Goal: Transaction & Acquisition: Purchase product/service

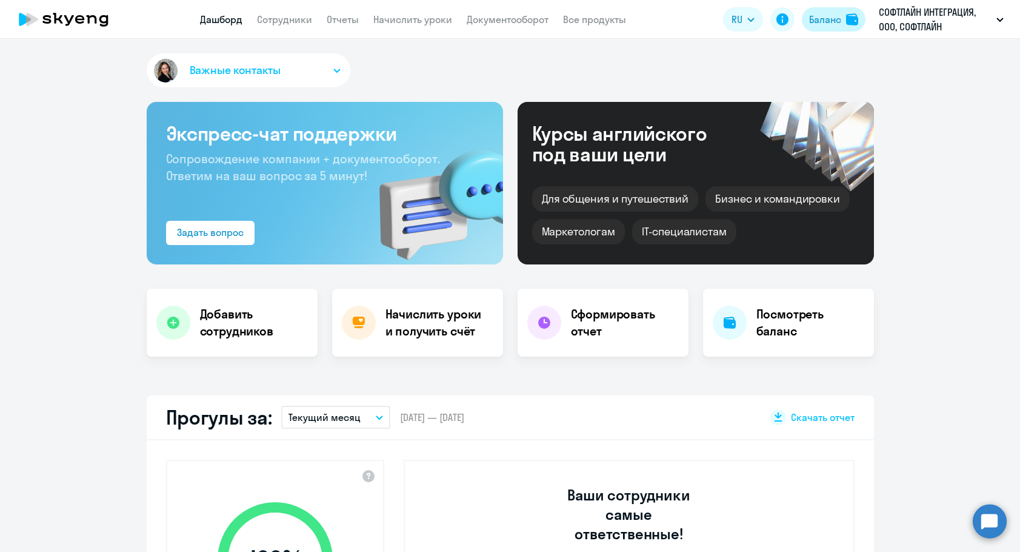
click at [828, 25] on div "Баланс" at bounding box center [825, 19] width 32 height 15
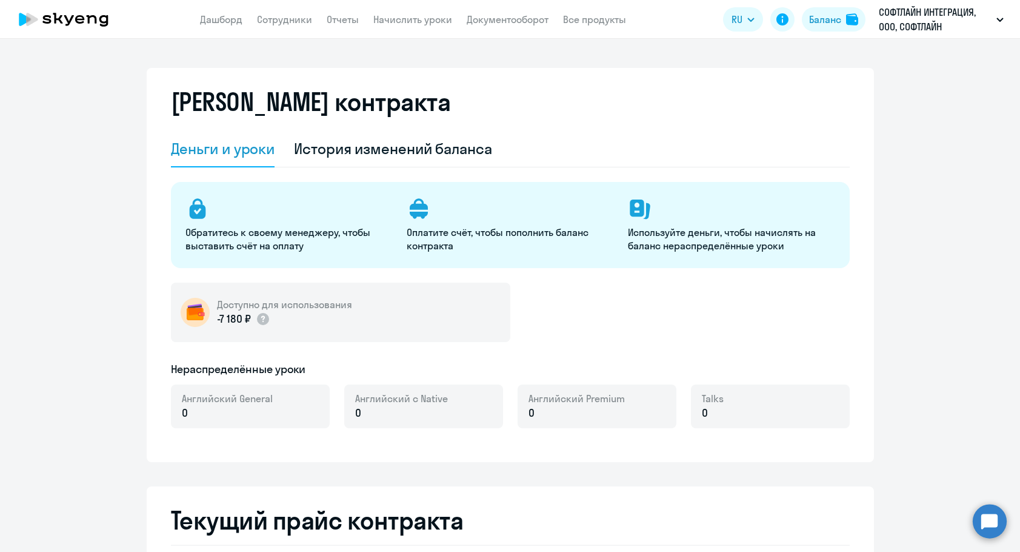
select select "english_adult_not_native_speaker"
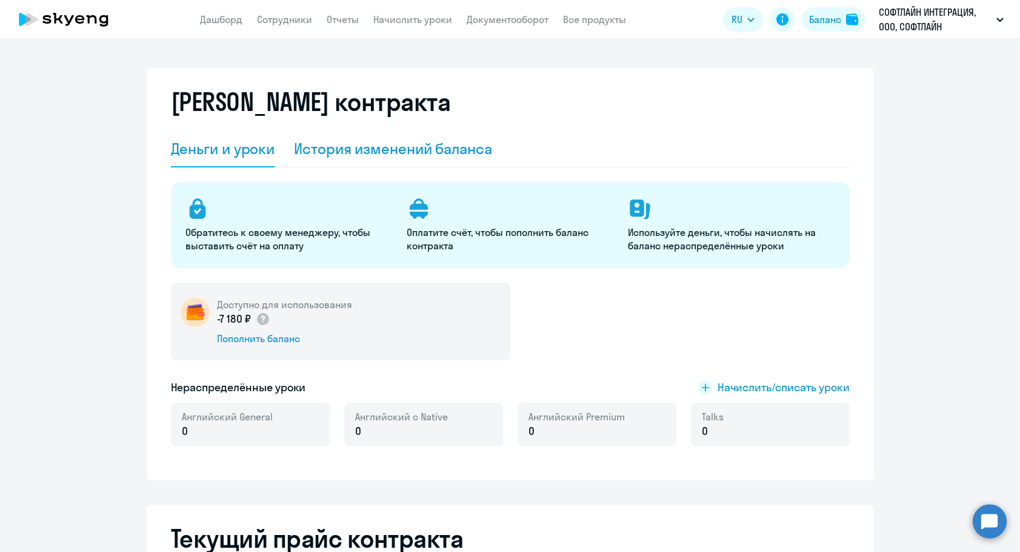
click at [372, 152] on div "История изменений баланса" at bounding box center [393, 148] width 198 height 19
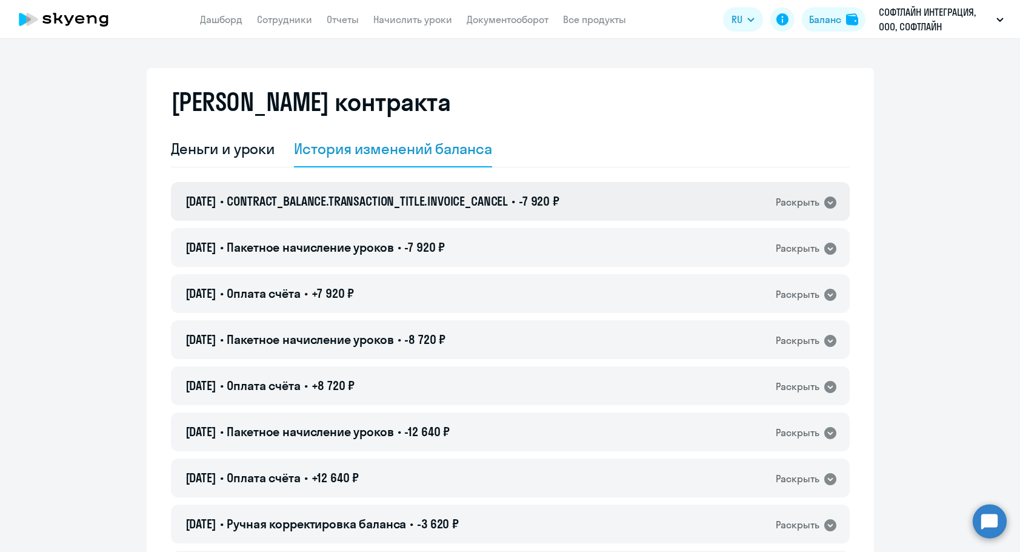
click at [394, 195] on span "CONTRACT_BALANCE.TRANSACTION_TITLE.INVOICE_CANCEL" at bounding box center [367, 200] width 281 height 15
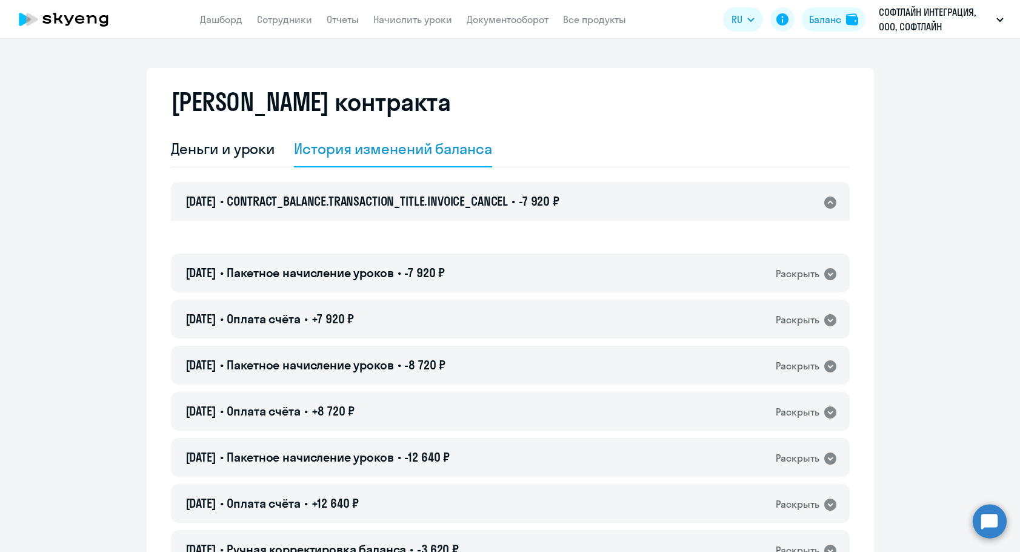
click at [394, 195] on span "CONTRACT_BALANCE.TRANSACTION_TITLE.INVOICE_CANCEL" at bounding box center [367, 200] width 281 height 15
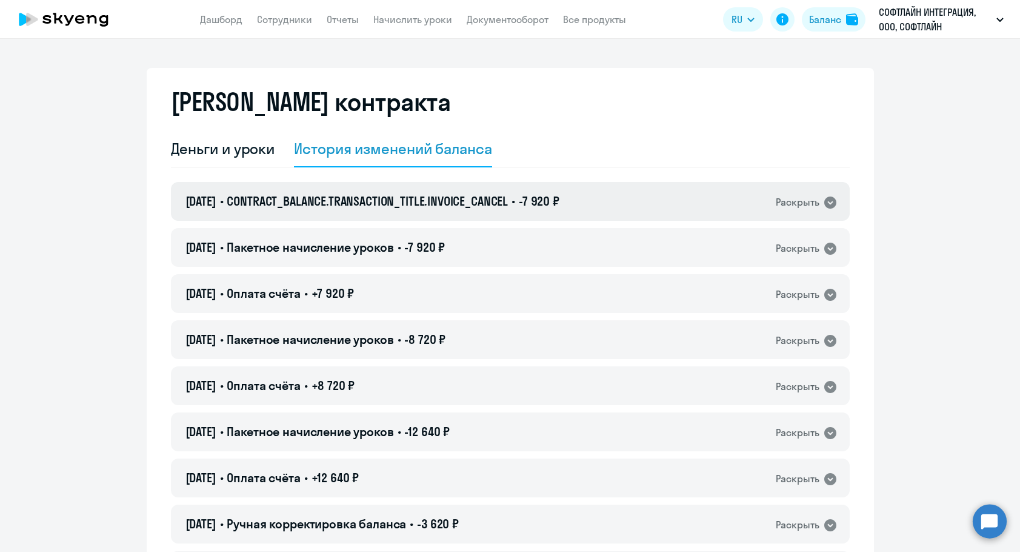
click at [430, 213] on div "[DATE] • CONTRACT_BALANCE.TRANSACTION_TITLE.INVOICE_CANCEL • -7 920 ₽ Раскрыть" at bounding box center [510, 201] width 679 height 39
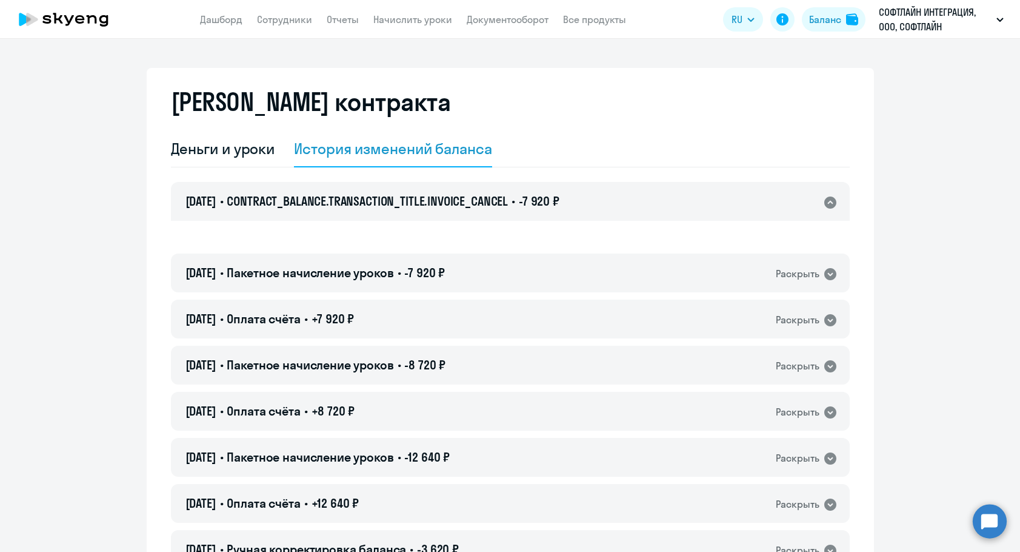
click at [430, 213] on div "[DATE] • CONTRACT_BALANCE.TRANSACTION_TITLE.INVOICE_CANCEL • -7 920 ₽ Раскрыть" at bounding box center [510, 201] width 679 height 39
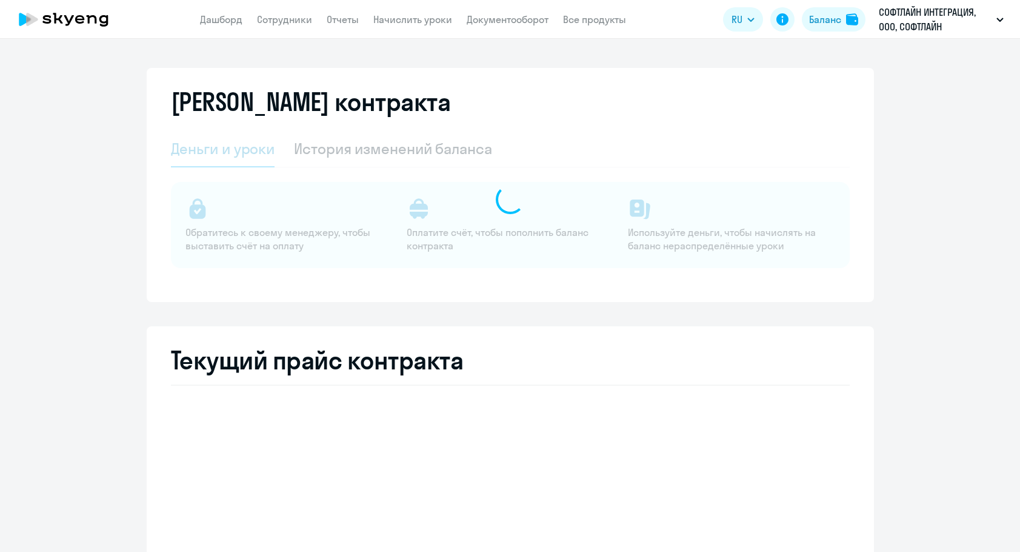
select select "english_adult_not_native_speaker"
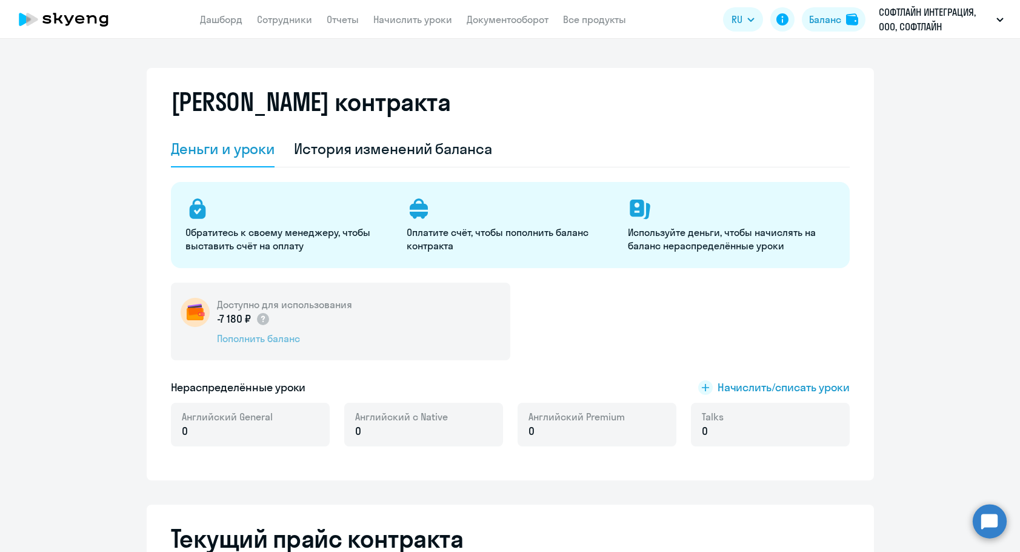
click at [278, 340] on div "Пополнить баланс" at bounding box center [284, 338] width 135 height 13
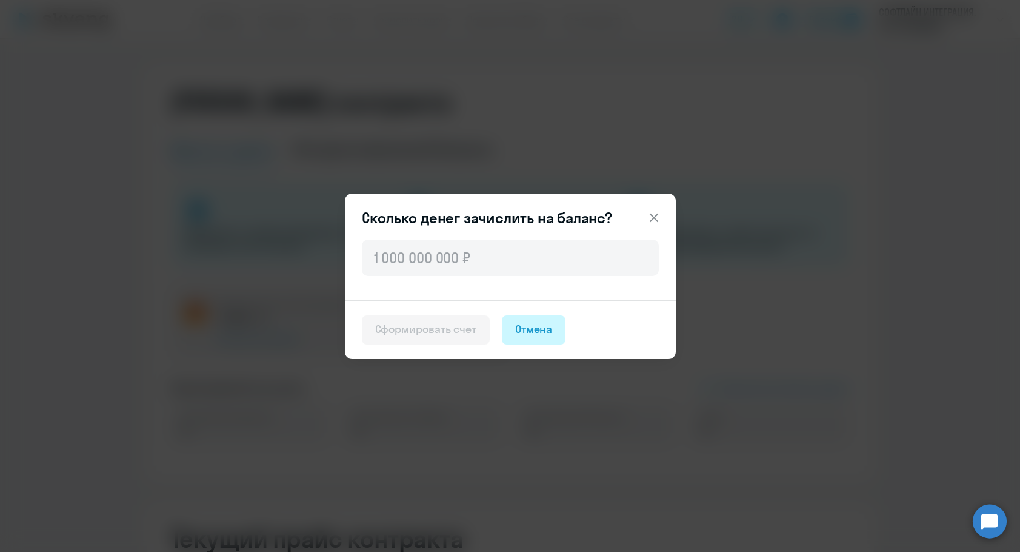
click at [535, 324] on div "Отмена" at bounding box center [534, 329] width 38 height 16
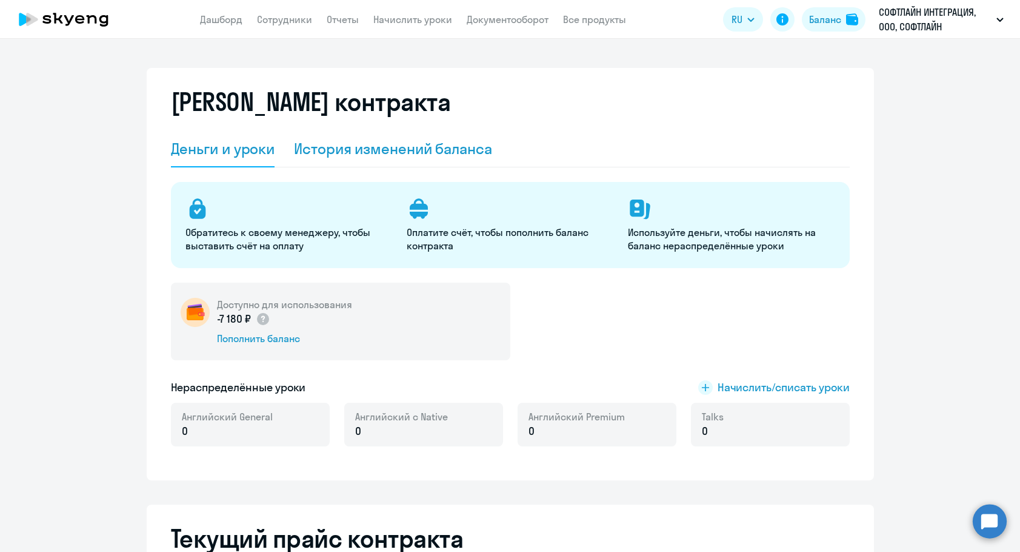
click at [404, 153] on div "История изменений баланса" at bounding box center [393, 148] width 198 height 19
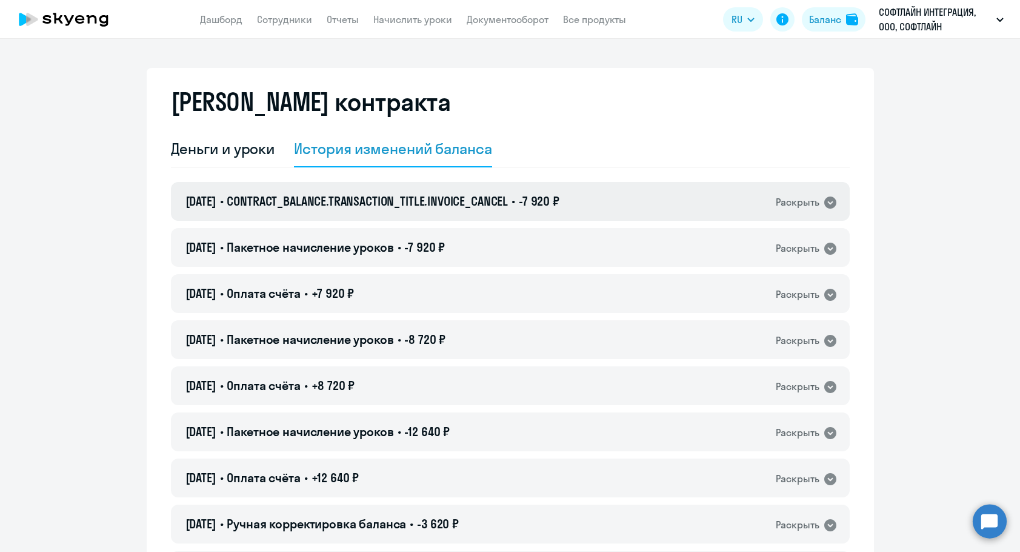
click at [469, 210] on div "[DATE] • CONTRACT_BALANCE.TRANSACTION_TITLE.INVOICE_CANCEL • -7 920 ₽ Раскрыть" at bounding box center [510, 201] width 679 height 39
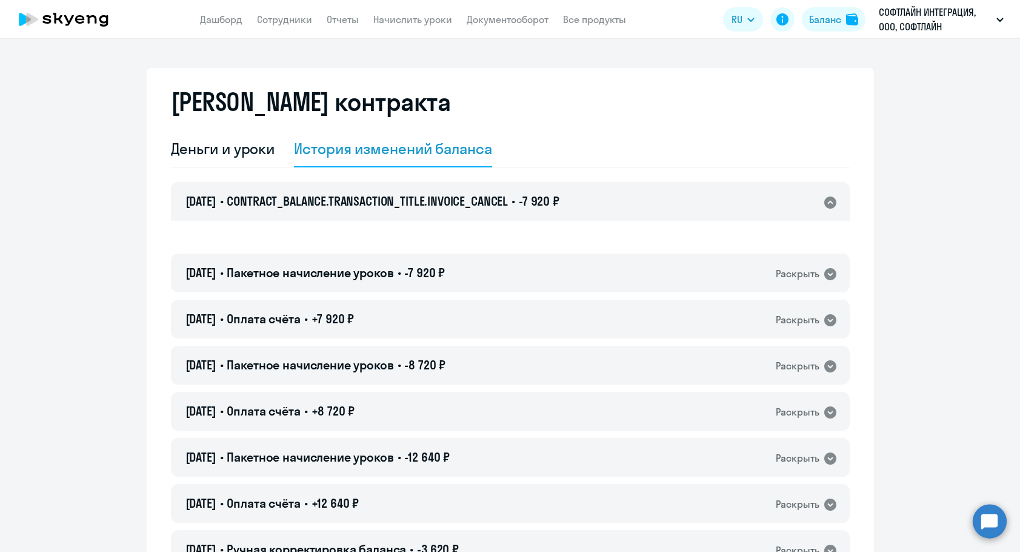
click at [469, 210] on div "[DATE] • CONTRACT_BALANCE.TRANSACTION_TITLE.INVOICE_CANCEL • -7 920 ₽ Раскрыть" at bounding box center [510, 201] width 679 height 39
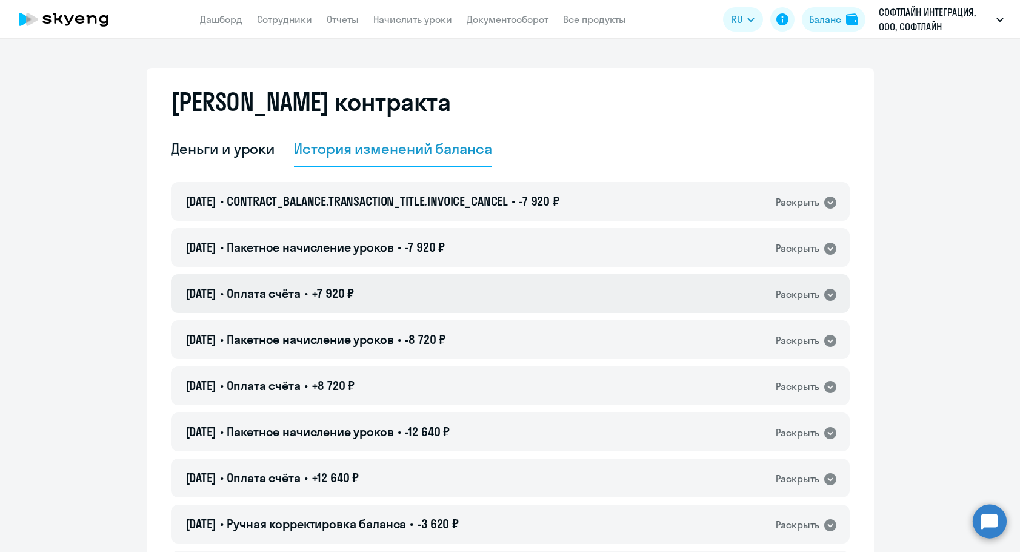
click at [427, 298] on div "[DATE] • Оплата счёта • +7 920 ₽ Раскрыть" at bounding box center [510, 293] width 679 height 39
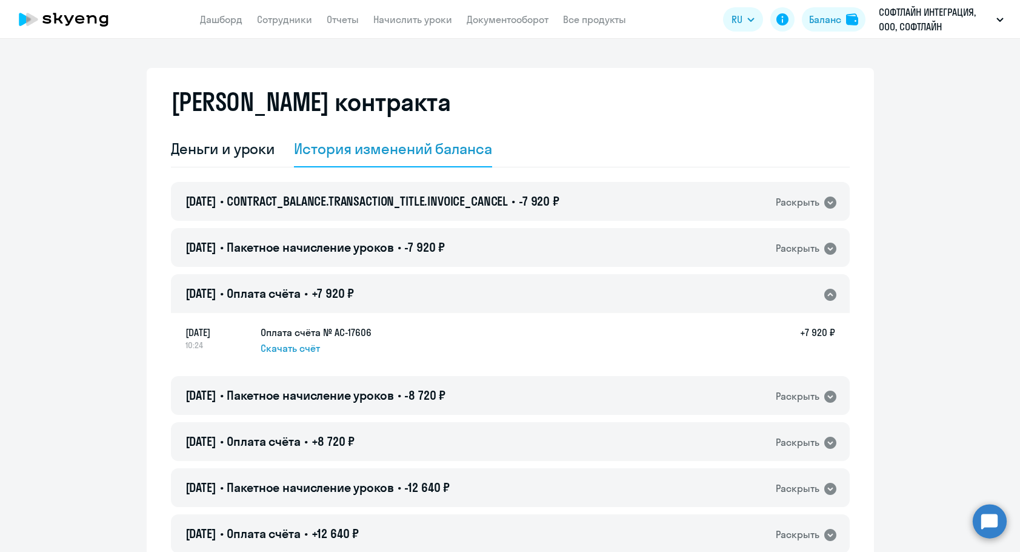
click at [289, 347] on span "Скачать счёт" at bounding box center [290, 348] width 59 height 15
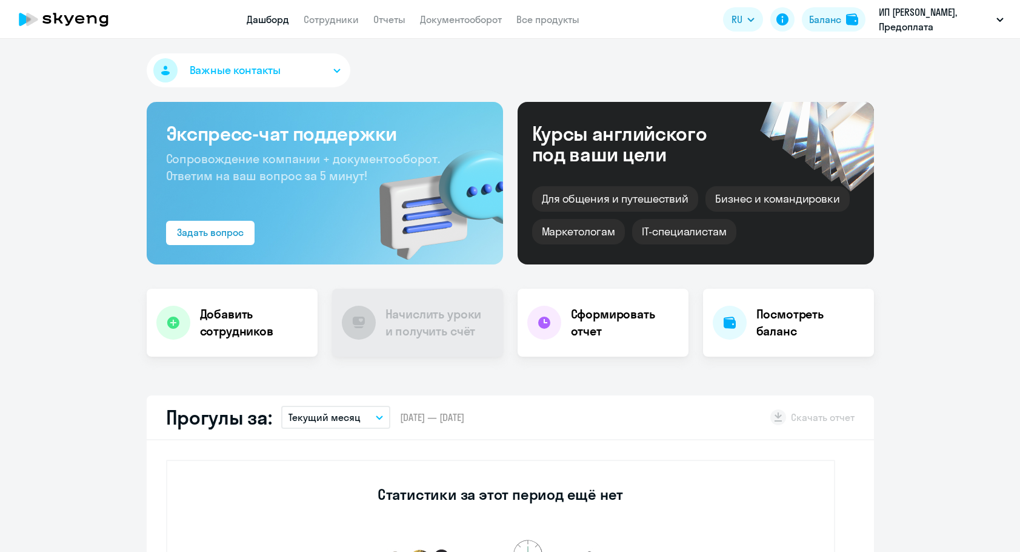
click at [826, 33] on app-header-actions "RU Баланс ИП КАДНИКОВА ЛЮБОВЬ АЛЕКСАНДРОВНА, Предоплата" at bounding box center [866, 19] width 287 height 29
click at [824, 24] on div "Баланс" at bounding box center [825, 19] width 32 height 15
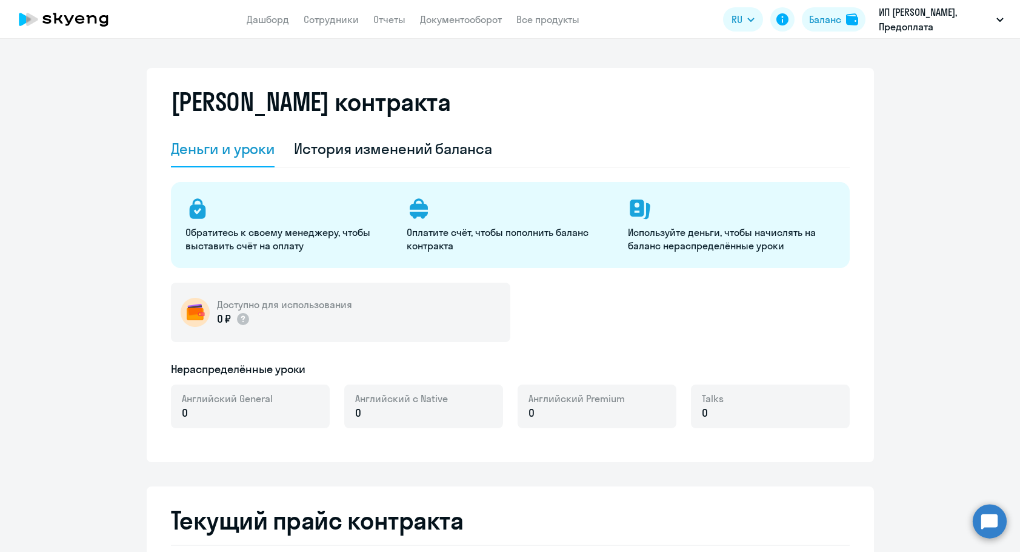
select select "english_adult_not_native_speaker"
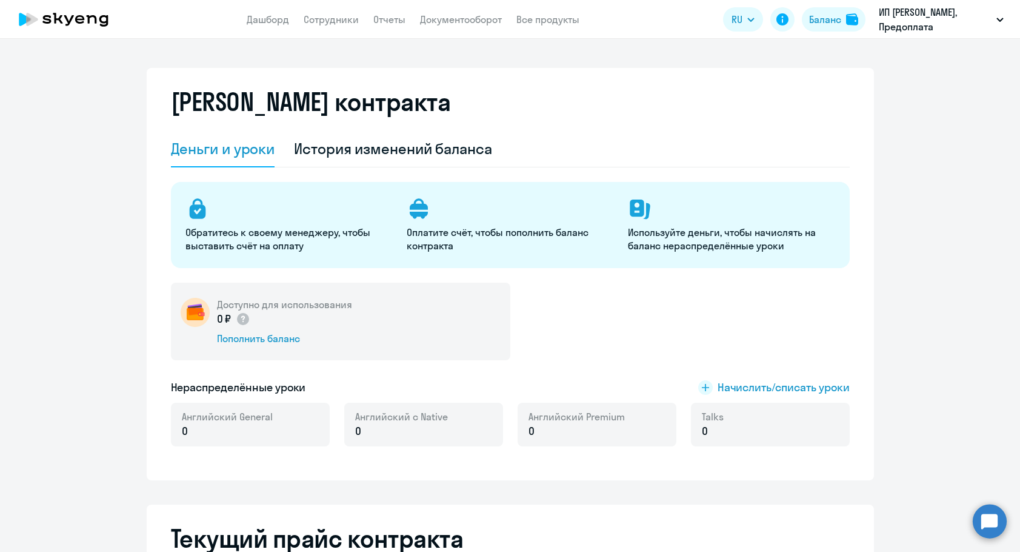
click at [282, 346] on div "Доступно для использования 0 ₽ Пополнить баланс" at bounding box center [340, 321] width 339 height 78
click at [281, 344] on div "Пополнить баланс" at bounding box center [284, 338] width 135 height 13
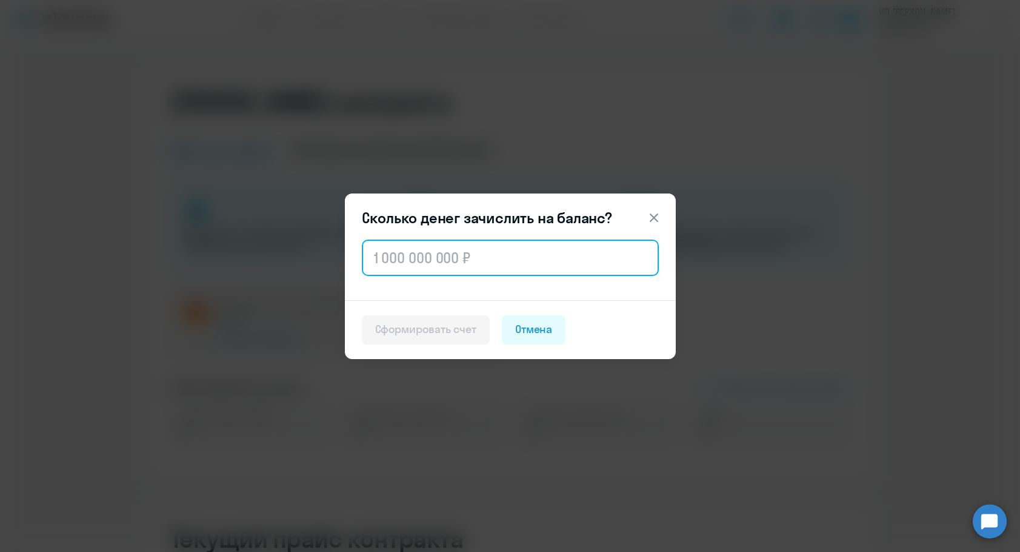
click at [436, 259] on input "text" at bounding box center [510, 257] width 297 height 36
type input "44 480"
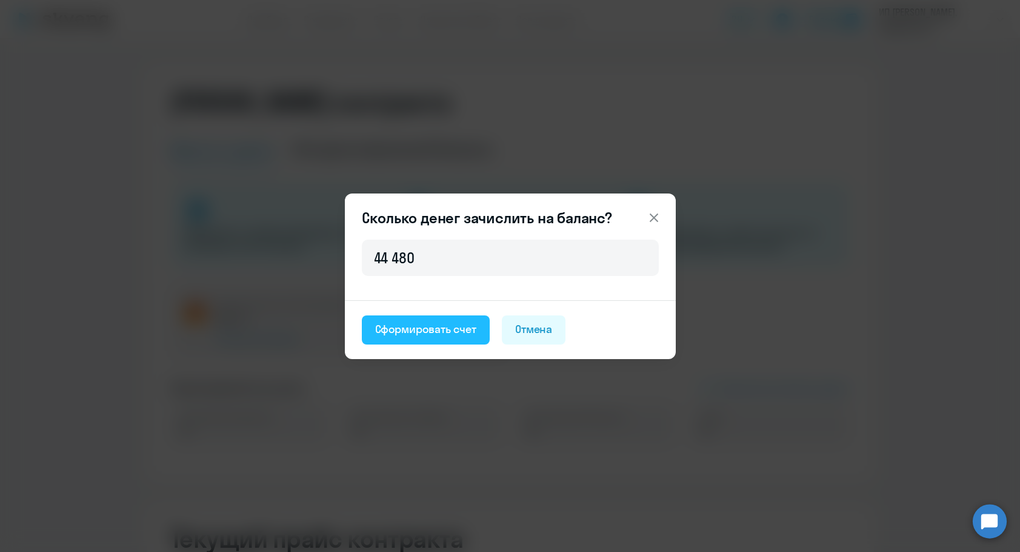
click at [424, 324] on div "Сформировать счет" at bounding box center [425, 329] width 101 height 16
